Goal: Find specific page/section

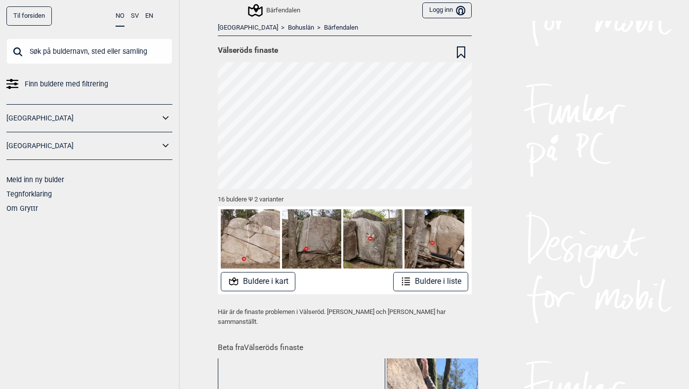
click at [30, 16] on link "Til forsiden" at bounding box center [28, 15] width 45 height 19
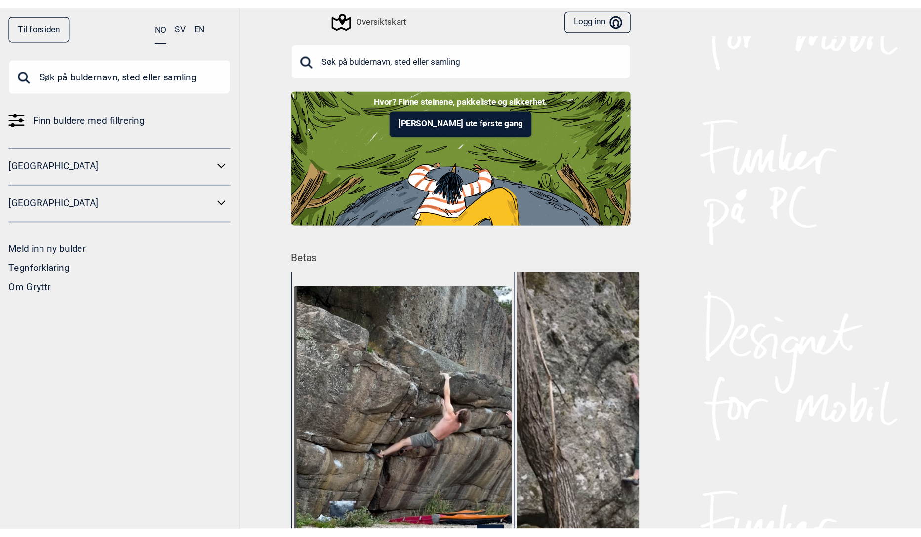
scroll to position [0, 3890]
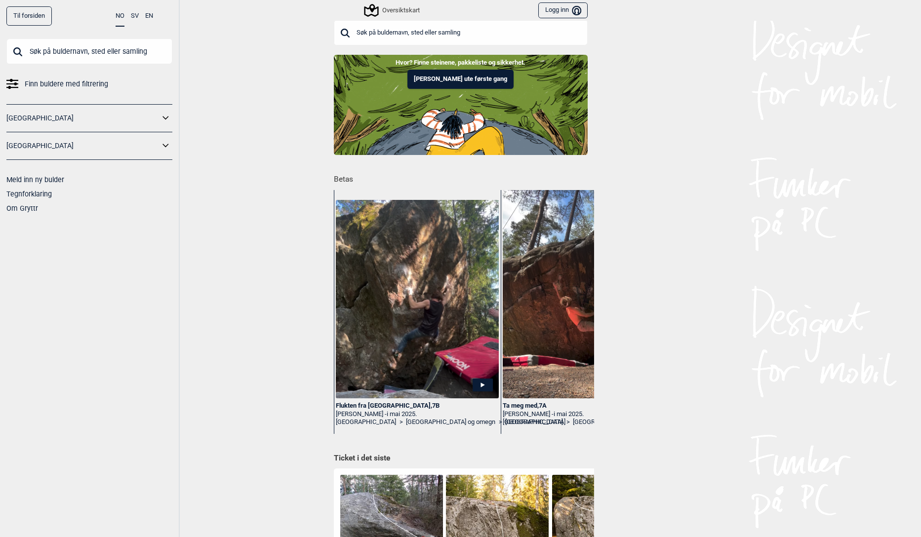
scroll to position [8, 0]
click at [399, 314] on img at bounding box center [417, 299] width 162 height 199
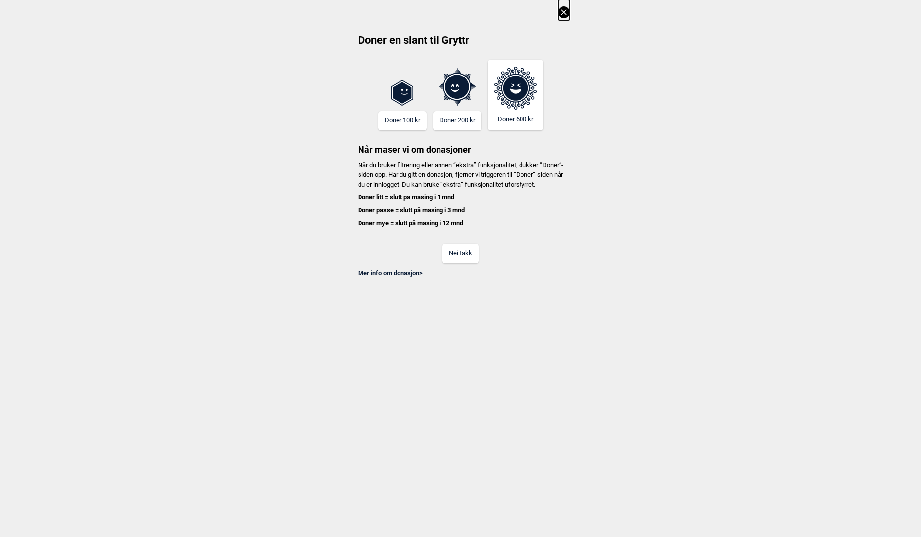
click at [465, 262] on button "Nei takk" at bounding box center [460, 253] width 36 height 19
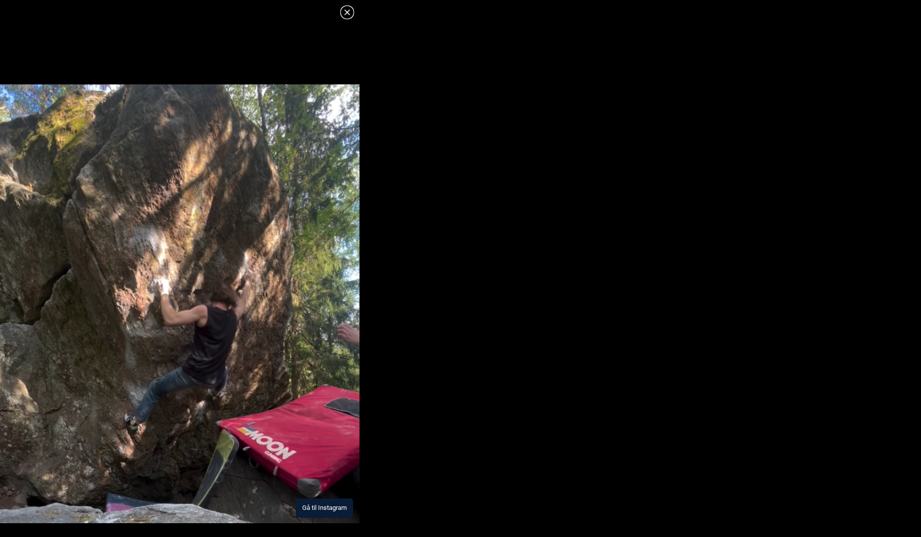
click at [347, 11] on icon at bounding box center [346, 11] width 5 height 5
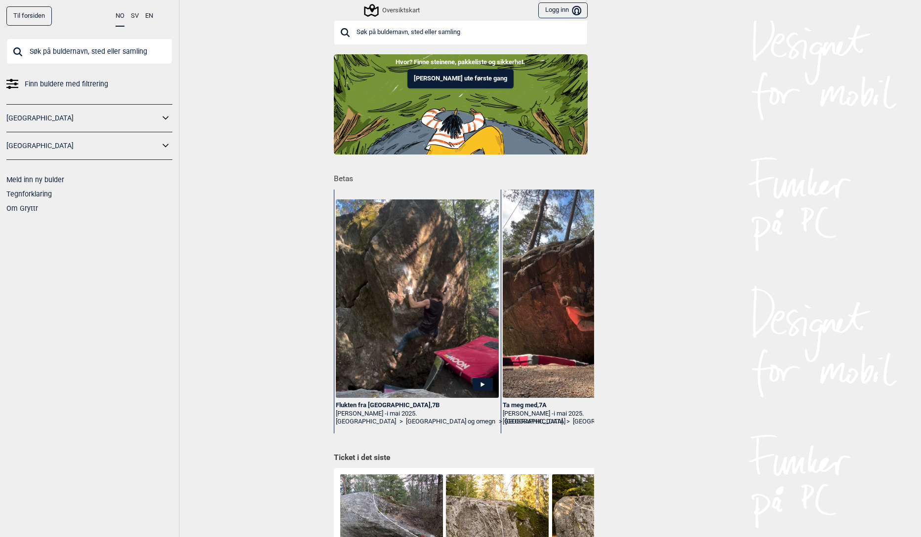
click at [571, 294] on img at bounding box center [584, 286] width 162 height 224
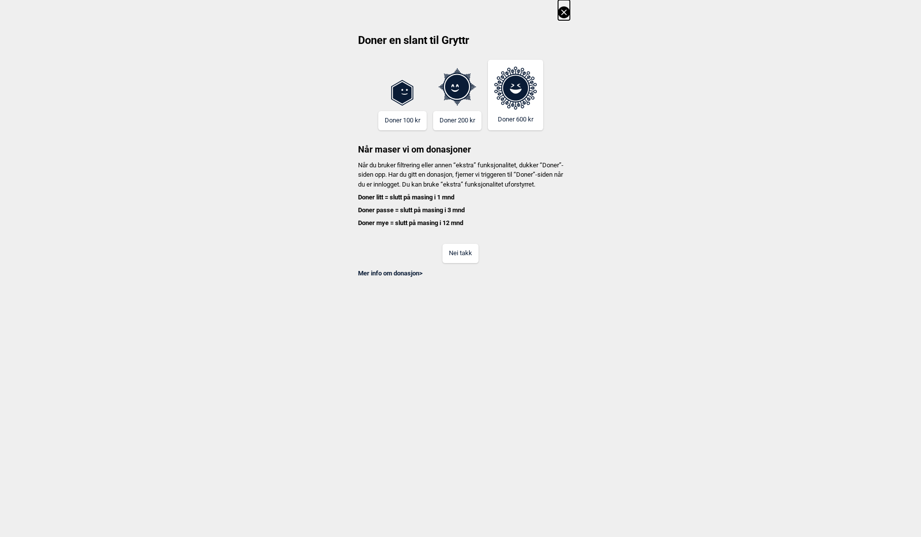
click at [456, 258] on button "Nei takk" at bounding box center [460, 253] width 36 height 19
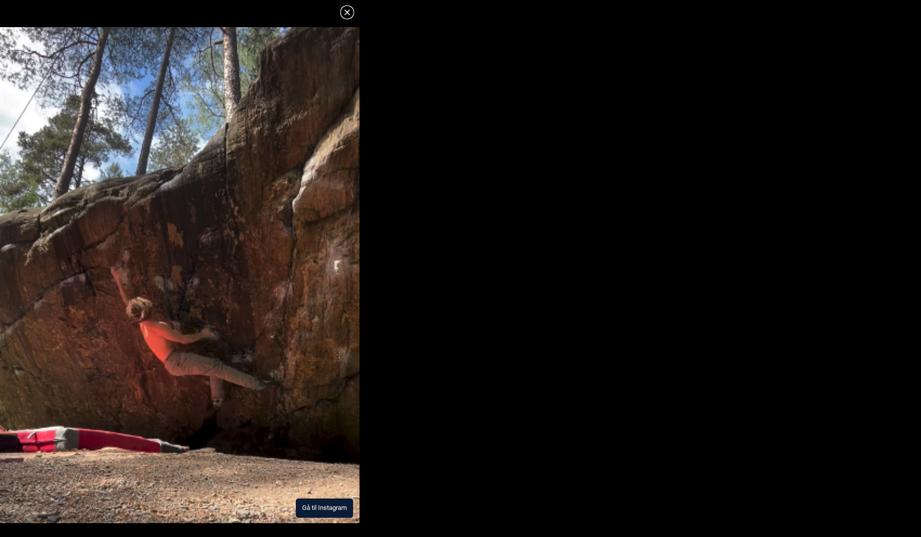
click at [347, 15] on icon at bounding box center [347, 12] width 12 height 12
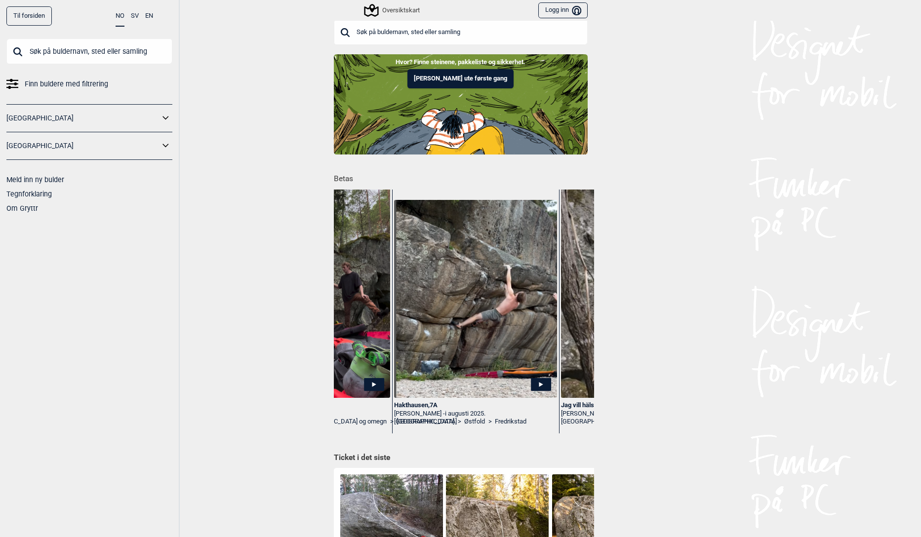
scroll to position [0, 614]
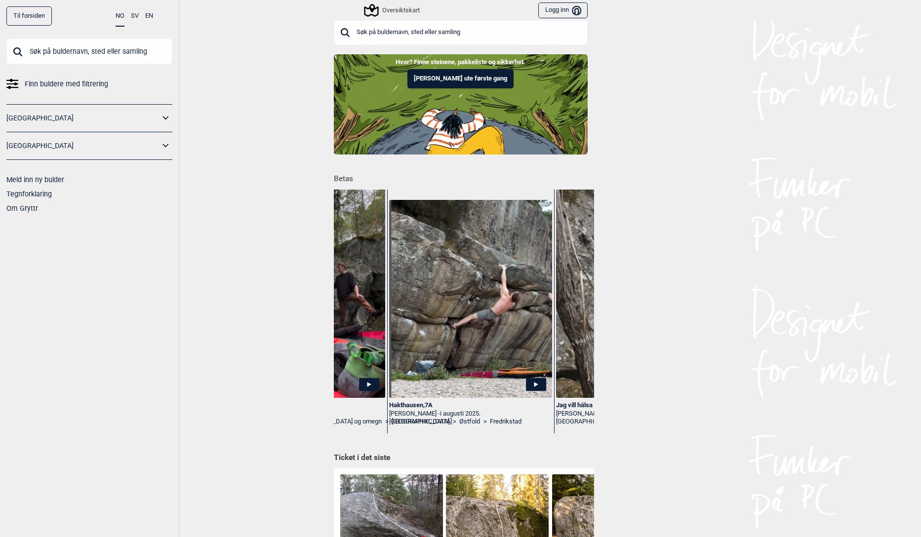
click at [36, 49] on input "text" at bounding box center [89, 52] width 166 height 26
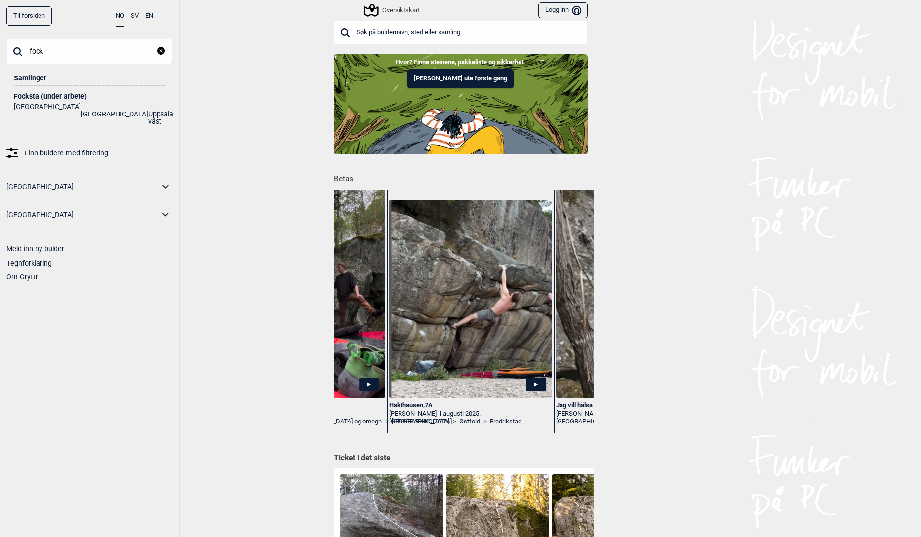
type input "fock"
click at [31, 99] on div "Focksta (under arbete)" at bounding box center [89, 96] width 151 height 7
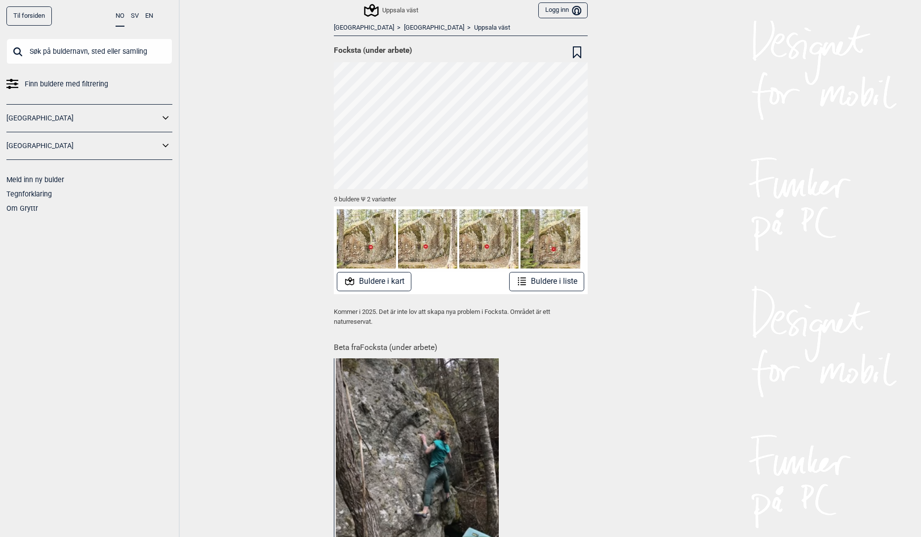
click at [376, 277] on button "Buldere i kart" at bounding box center [374, 281] width 75 height 19
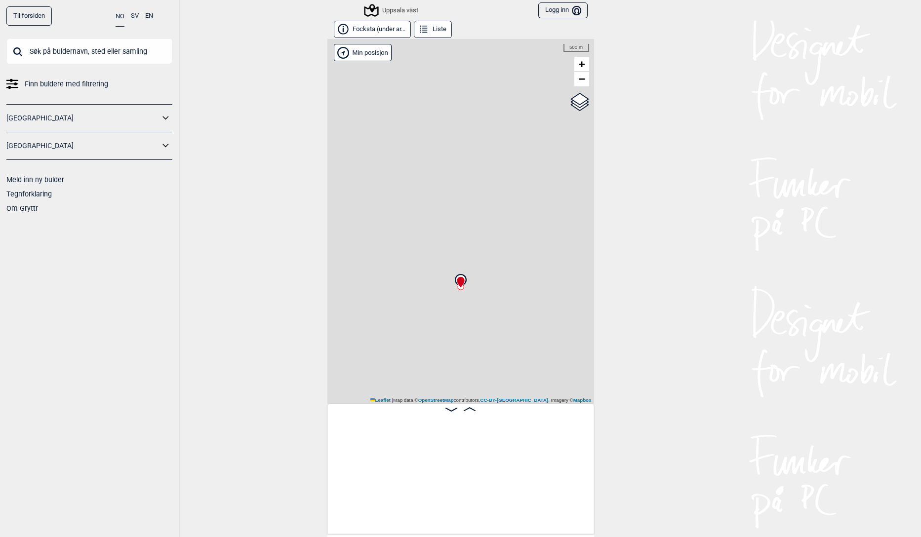
scroll to position [0, 78]
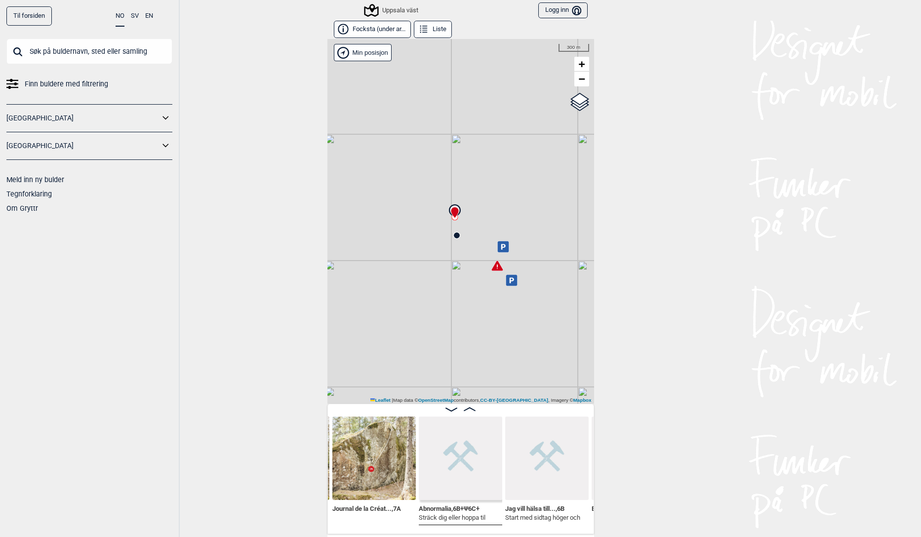
drag, startPoint x: 392, startPoint y: 346, endPoint x: 477, endPoint y: 286, distance: 104.0
click at [477, 286] on div "Uppsala väst Brukerens posisjon Min posisjon 300 m + − OpenStreetMap Google sat…" at bounding box center [460, 221] width 267 height 365
click at [498, 269] on icon at bounding box center [496, 266] width 11 height 10
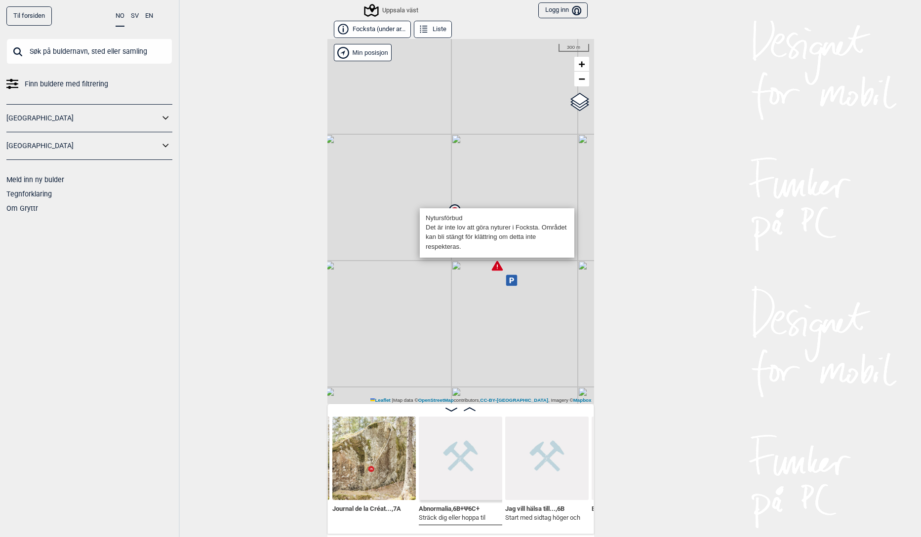
click at [470, 295] on div "Uppsala väst Brukerens posisjon Nytursförbud Det är inte lov att göra nyturer i…" at bounding box center [460, 221] width 267 height 365
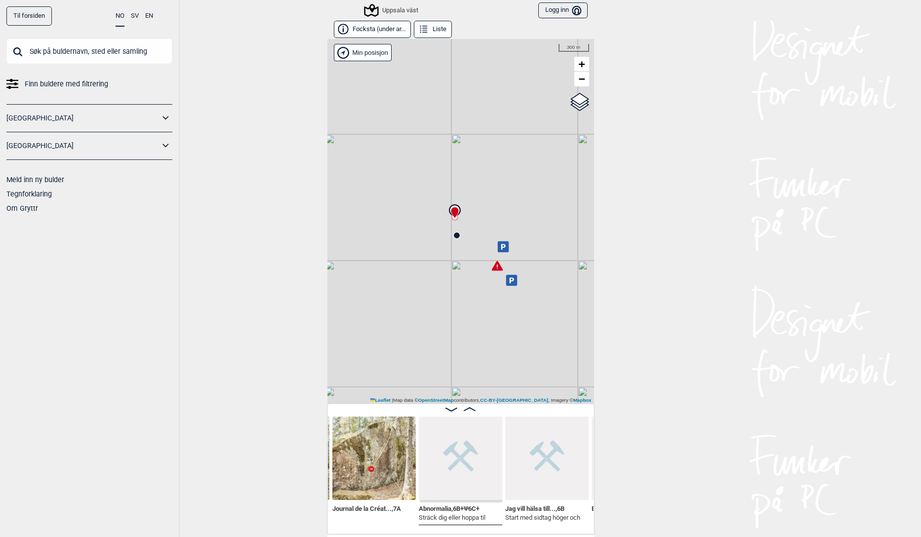
click at [502, 248] on icon at bounding box center [502, 246] width 11 height 11
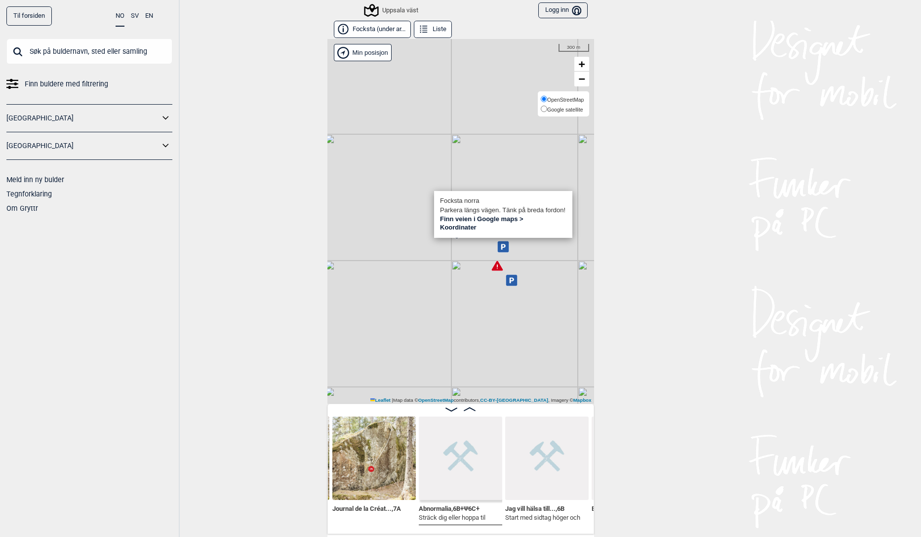
click at [573, 110] on span "Google satellite" at bounding box center [565, 110] width 36 height 6
click at [547, 110] on input "Google satellite" at bounding box center [544, 109] width 6 height 6
radio input "true"
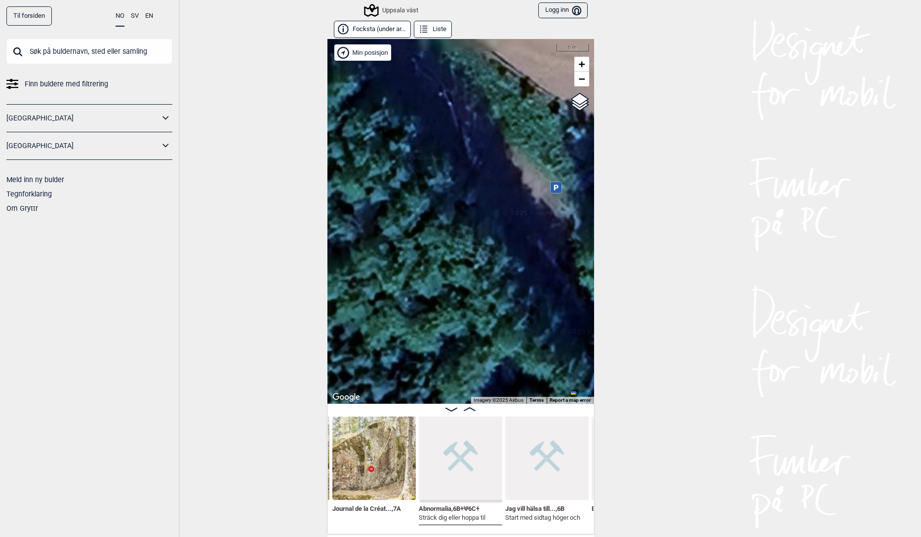
drag, startPoint x: 499, startPoint y: 291, endPoint x: 547, endPoint y: 245, distance: 66.3
click at [547, 245] on div "Uppsala väst Brukerens posisjon Focksta norra [GEOGRAPHIC_DATA] längs vägen. Tä…" at bounding box center [460, 221] width 267 height 365
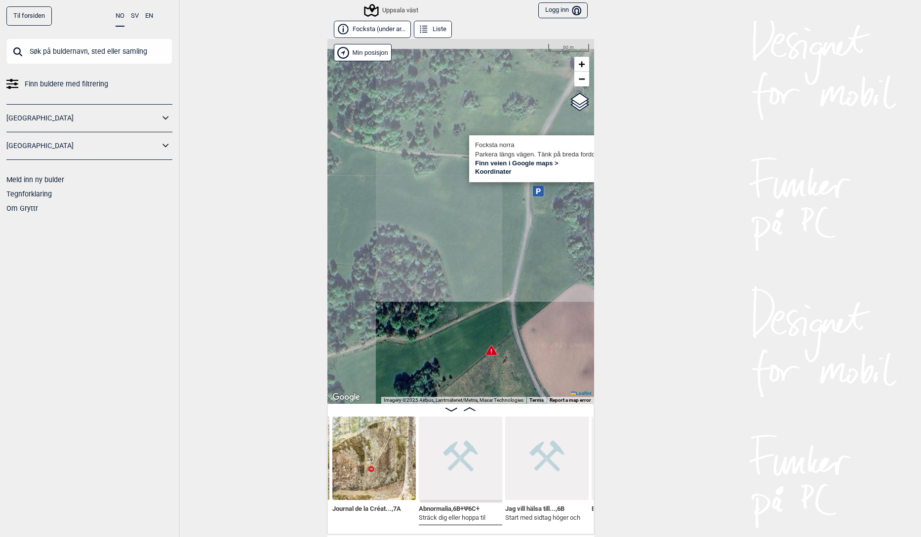
drag, startPoint x: 498, startPoint y: 160, endPoint x: 554, endPoint y: 384, distance: 231.0
click at [554, 384] on div "Uppsala väst Brukerens posisjon Focksta norra [GEOGRAPHIC_DATA] längs vägen. Tä…" at bounding box center [460, 221] width 267 height 365
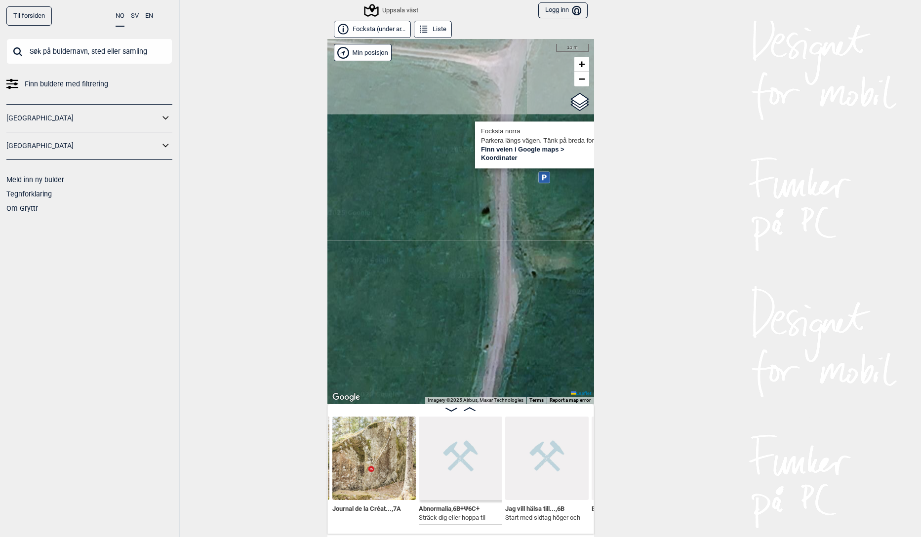
drag, startPoint x: 536, startPoint y: 217, endPoint x: 530, endPoint y: 308, distance: 91.0
click at [530, 308] on div "Uppsala väst Brukerens posisjon Focksta norra [GEOGRAPHIC_DATA] längs vägen. Tä…" at bounding box center [460, 221] width 267 height 365
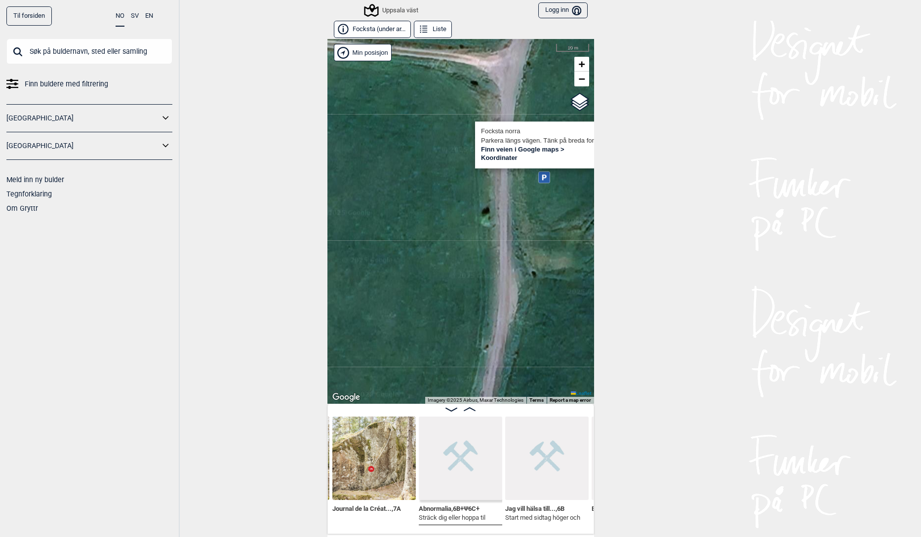
click at [455, 288] on div "Uppsala väst Brukerens posisjon Focksta norra [GEOGRAPHIC_DATA] längs vägen. Tä…" at bounding box center [460, 221] width 267 height 365
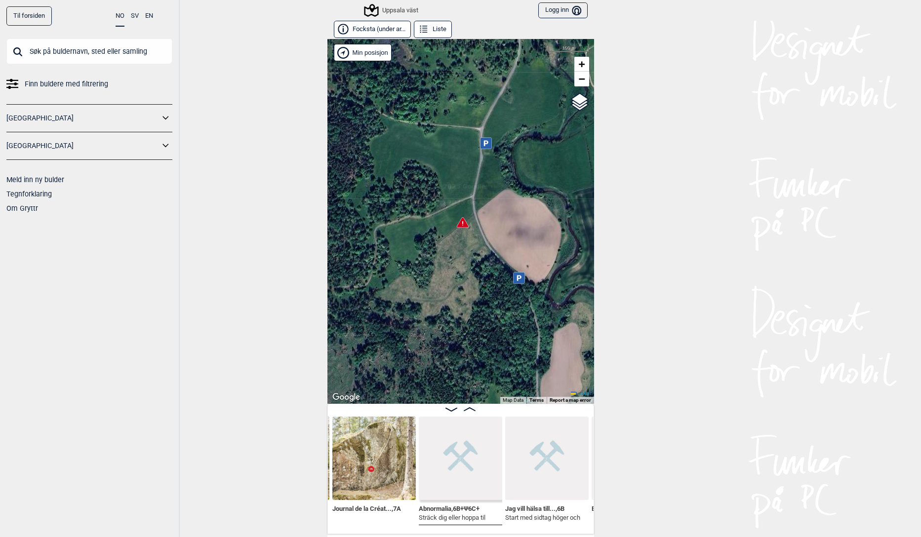
drag, startPoint x: 471, startPoint y: 319, endPoint x: 477, endPoint y: 159, distance: 160.6
click at [477, 159] on div "Uppsala väst Brukerens posisjon Min posisjon 100 m + − OpenStreetMap Google sat…" at bounding box center [460, 221] width 267 height 365
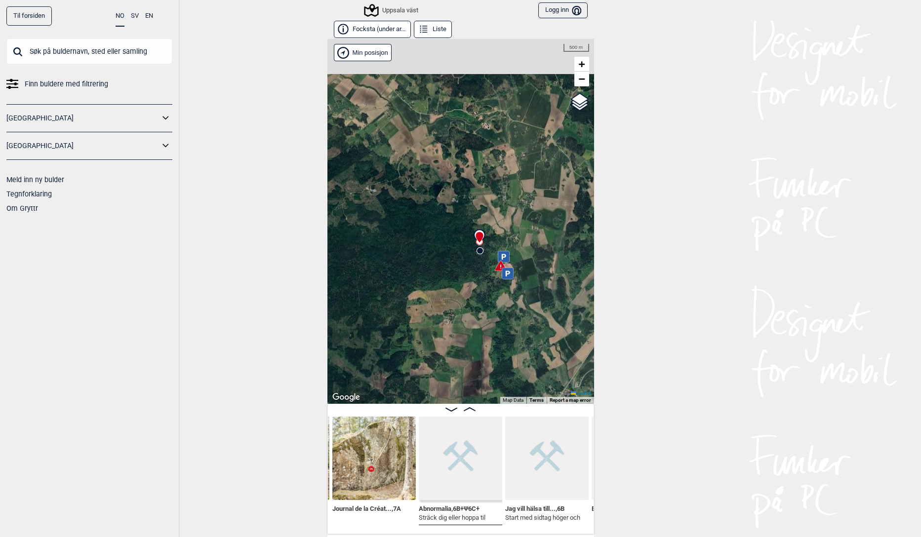
drag, startPoint x: 472, startPoint y: 331, endPoint x: 473, endPoint y: 308, distance: 23.2
click at [473, 308] on div "Uppsala väst Brukerens posisjon Min posisjon 500 m + − OpenStreetMap Google sat…" at bounding box center [460, 221] width 267 height 365
